Goal: Transaction & Acquisition: Book appointment/travel/reservation

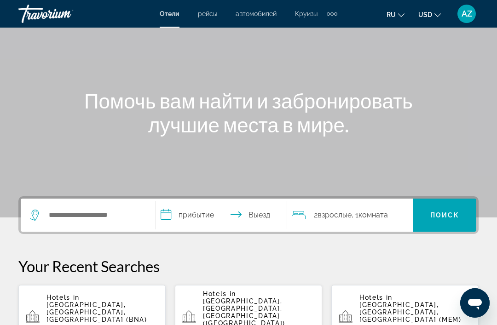
scroll to position [62, 0]
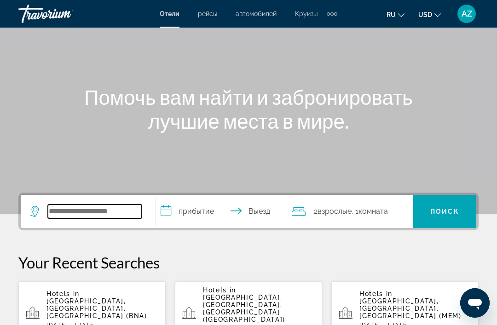
click at [127, 213] on input "Search widget" at bounding box center [95, 212] width 94 height 14
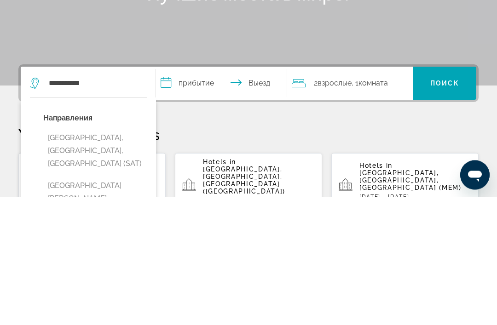
click at [129, 257] on button "[GEOGRAPHIC_DATA], [GEOGRAPHIC_DATA], [GEOGRAPHIC_DATA] (SAT)" at bounding box center [94, 278] width 103 height 43
type input "**********"
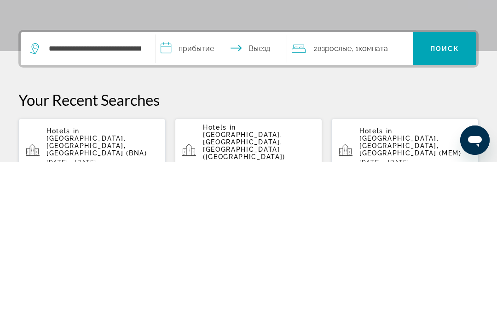
click at [211, 195] on input "**********" at bounding box center [223, 213] width 134 height 36
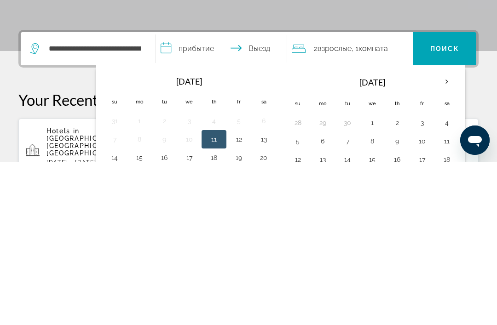
scroll to position [225, 0]
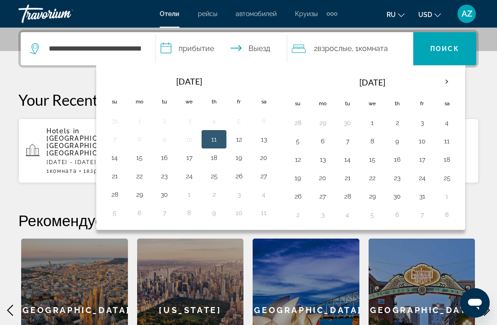
click at [262, 161] on button "20" at bounding box center [263, 157] width 15 height 13
click at [167, 178] on button "23" at bounding box center [164, 176] width 15 height 13
type input "**********"
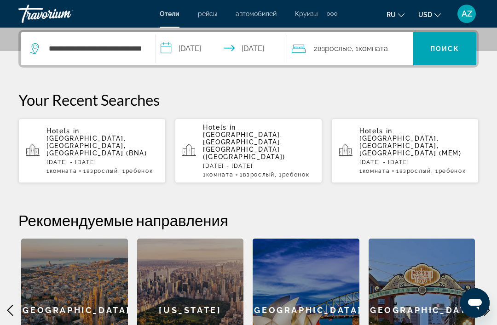
click at [392, 44] on div "2 Взрослый Взрослые , 1 Комната номера" at bounding box center [351, 48] width 121 height 13
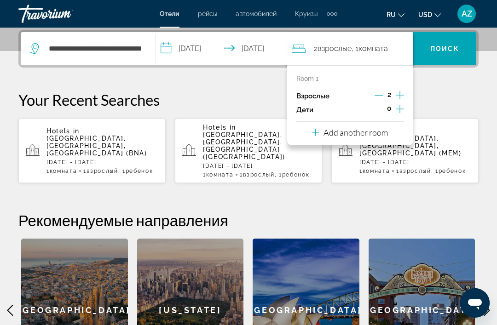
click at [380, 93] on icon "Decrement adults" at bounding box center [378, 95] width 8 height 8
click at [399, 113] on icon "Increment children" at bounding box center [399, 108] width 8 height 11
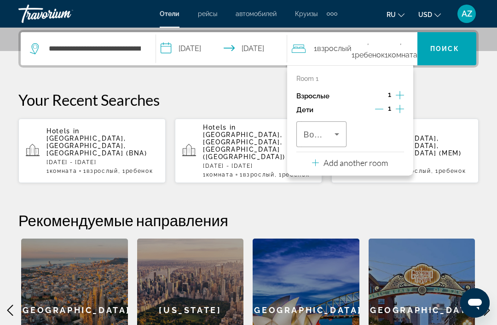
click at [334, 131] on icon "Travelers: 1 adult, 1 child" at bounding box center [336, 134] width 11 height 11
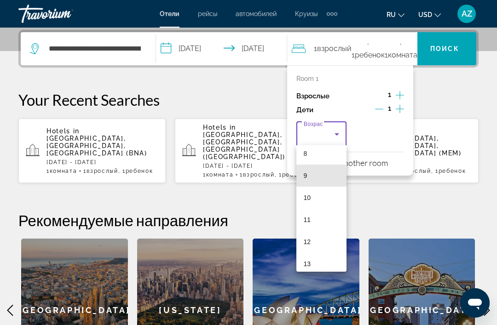
scroll to position [183, 0]
click at [321, 262] on mat-option "13" at bounding box center [321, 263] width 51 height 22
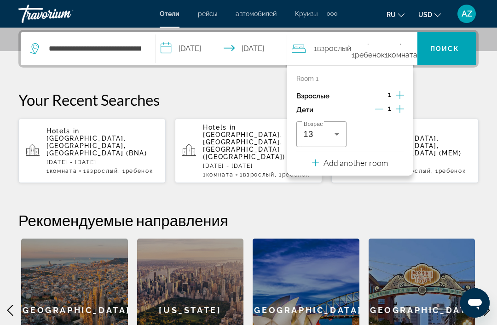
click at [458, 56] on span "Search widget" at bounding box center [444, 49] width 63 height 22
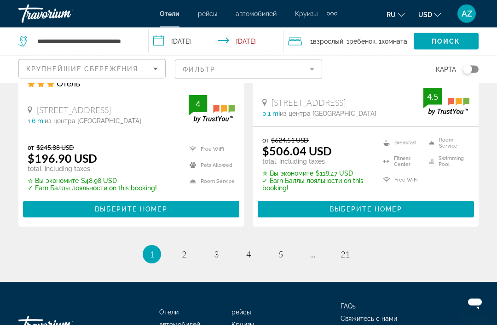
scroll to position [2009, 0]
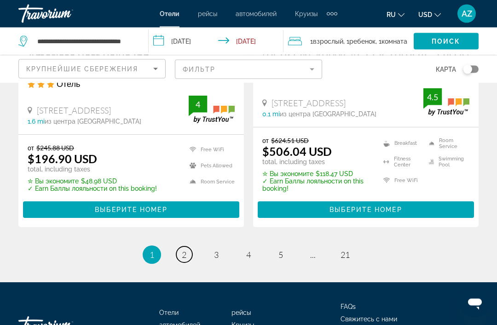
click at [189, 263] on link "page 2" at bounding box center [184, 255] width 16 height 16
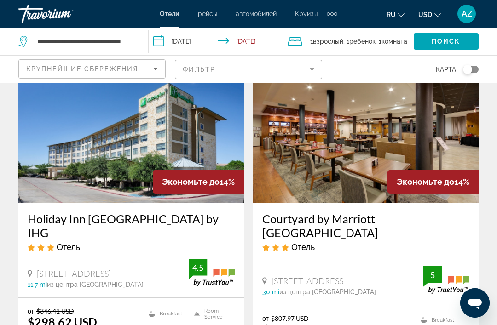
scroll to position [2043, 0]
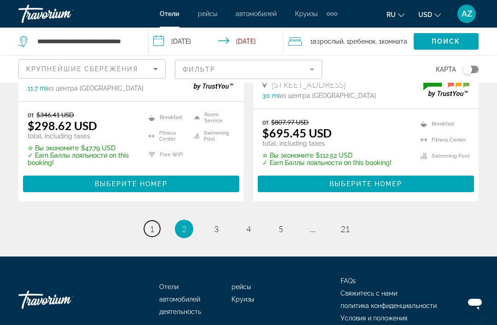
click at [149, 224] on span "1" at bounding box center [151, 229] width 5 height 10
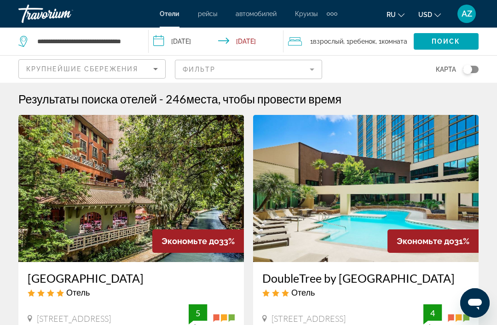
click at [295, 61] on mat-form-field "Фильтр" at bounding box center [248, 69] width 147 height 19
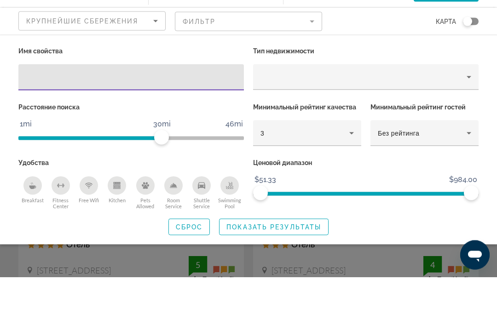
click at [303, 60] on mat-form-field "Фильтр" at bounding box center [248, 69] width 147 height 19
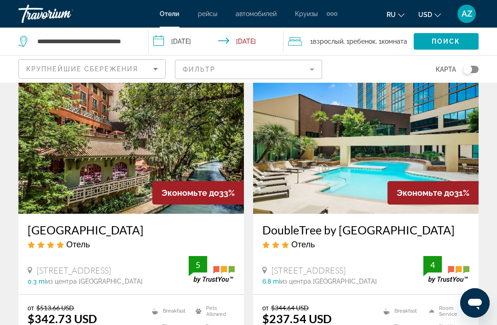
click at [149, 64] on div "Крупнейшие сбережения" at bounding box center [89, 68] width 127 height 11
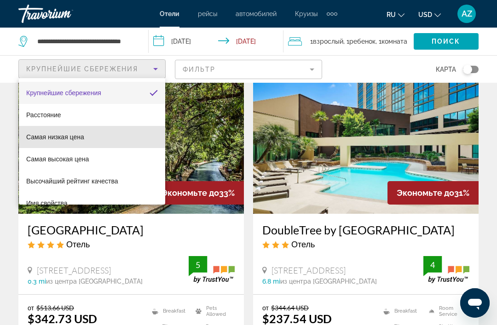
click at [119, 135] on mat-option "Самая низкая цена" at bounding box center [92, 137] width 146 height 22
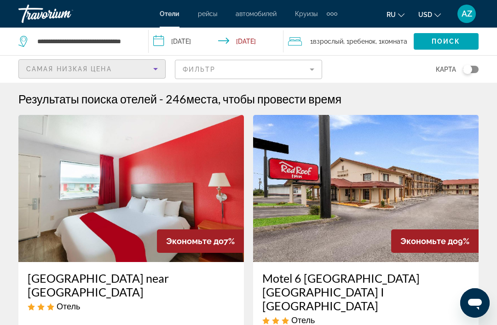
click at [300, 69] on mat-form-field "Фильтр" at bounding box center [248, 69] width 147 height 19
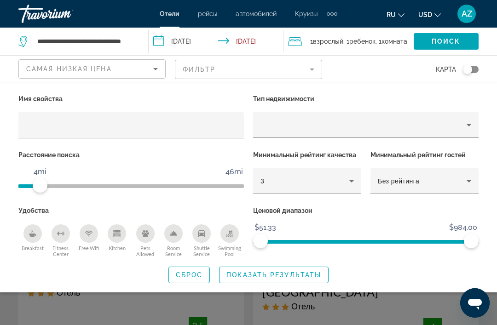
click at [313, 272] on span "Показать результаты" at bounding box center [273, 274] width 95 height 7
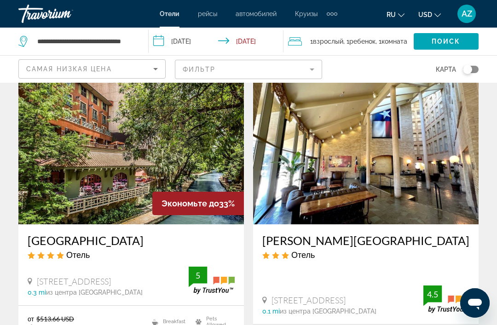
scroll to position [1831, 0]
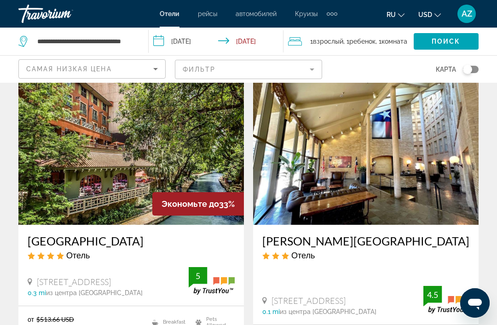
click at [194, 157] on img "Main content" at bounding box center [130, 151] width 225 height 147
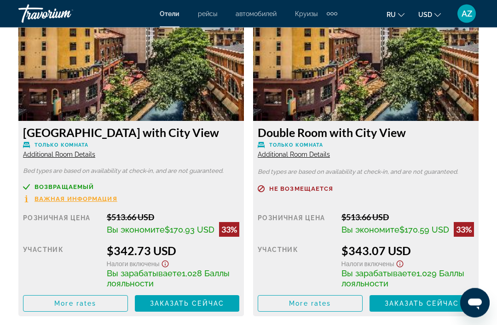
scroll to position [1450, 0]
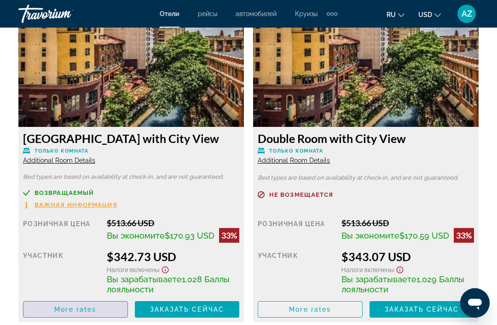
click at [114, 316] on span "Main content" at bounding box center [75, 309] width 104 height 22
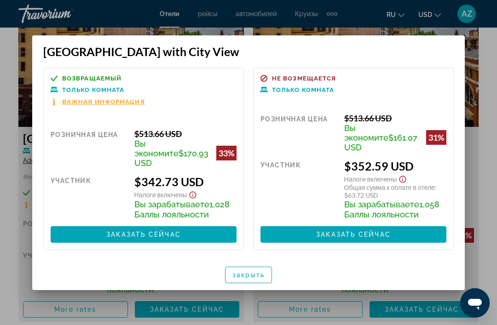
click at [253, 271] on span "закрыть" at bounding box center [248, 274] width 32 height 7
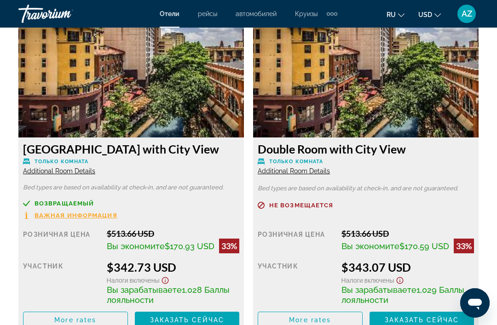
scroll to position [1439, 0]
